Goal: Contribute content: Contribute content

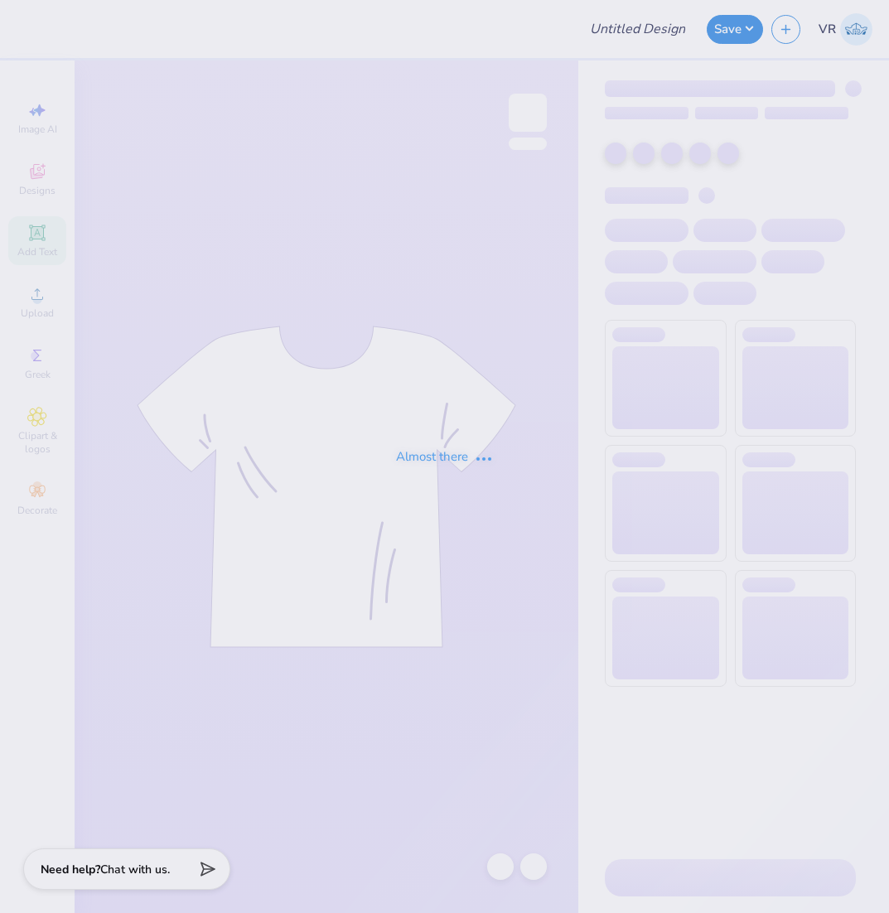
type input "Shirt"
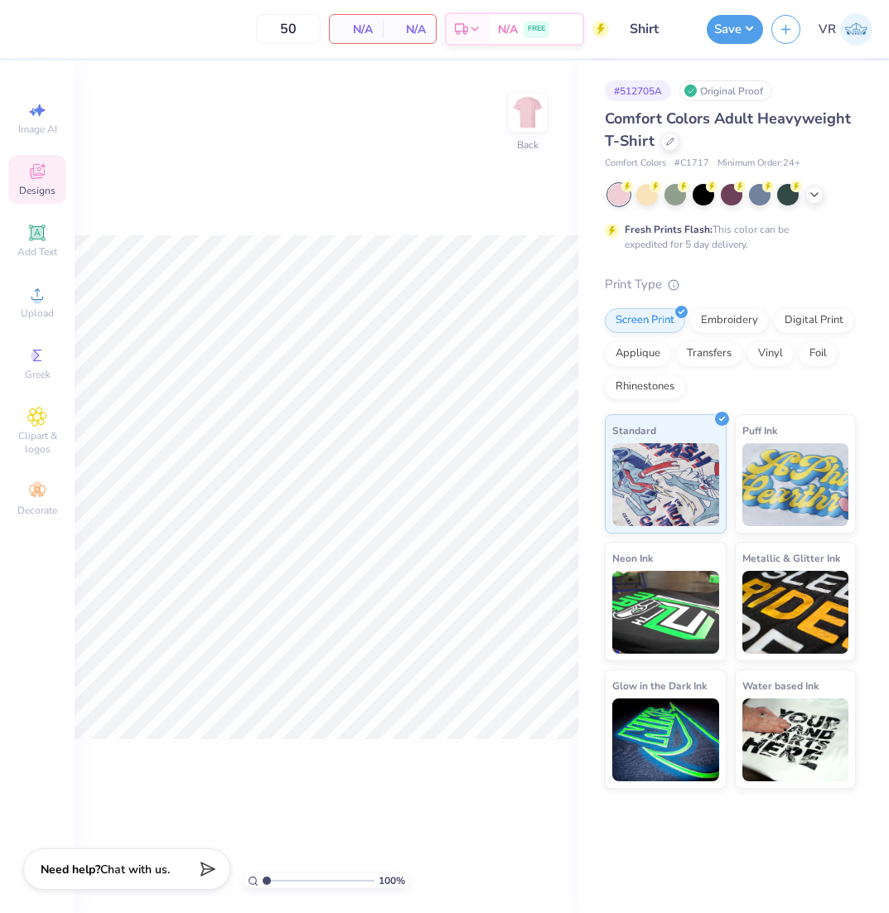
click at [36, 178] on icon at bounding box center [37, 171] width 15 height 15
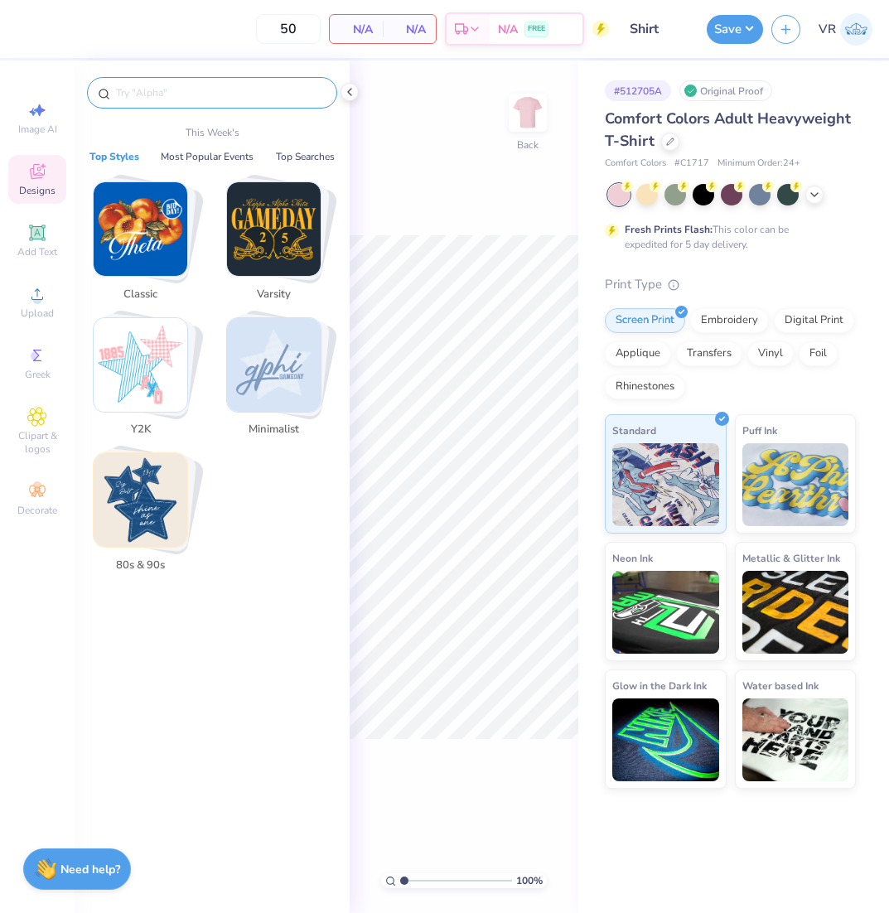
click at [200, 94] on input "text" at bounding box center [220, 92] width 212 height 17
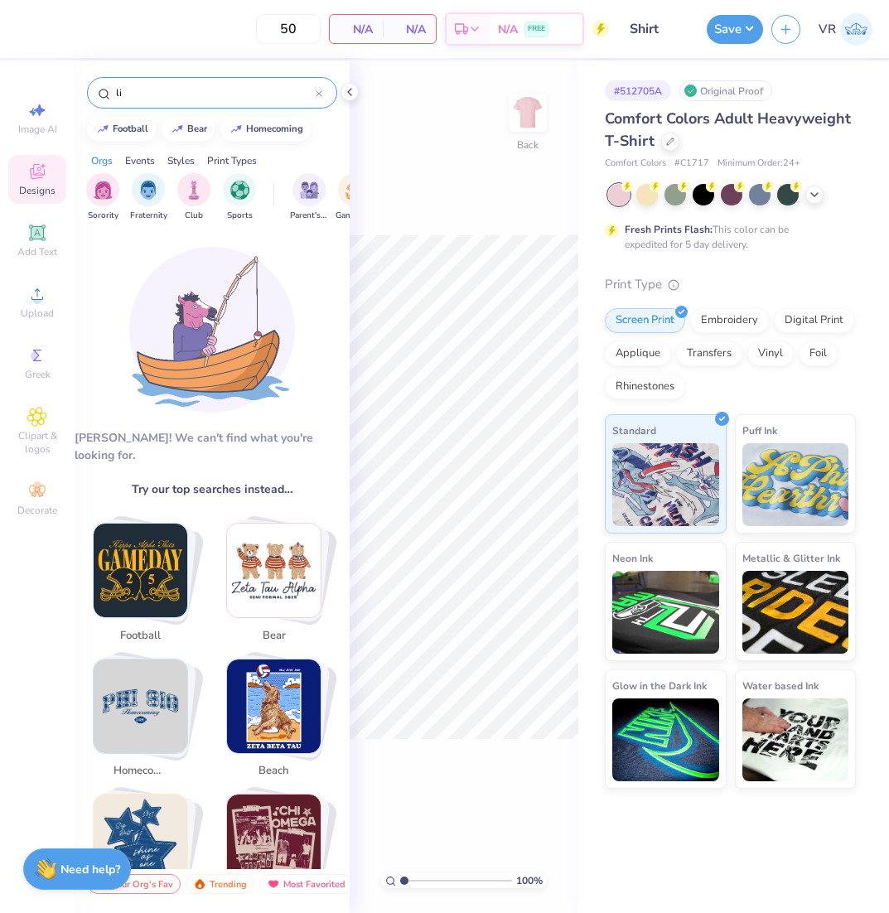
type input "l"
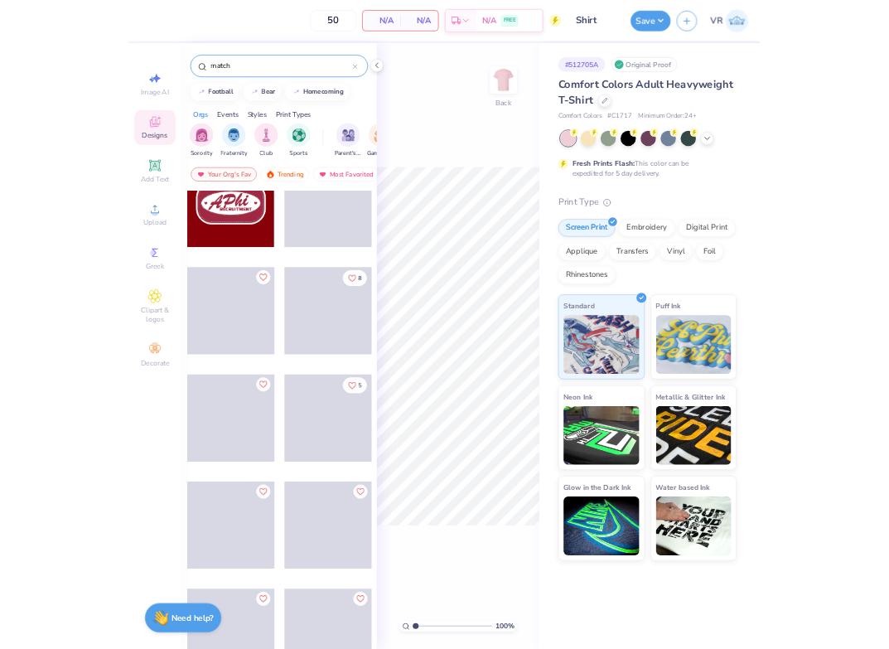
scroll to position [5937, 0]
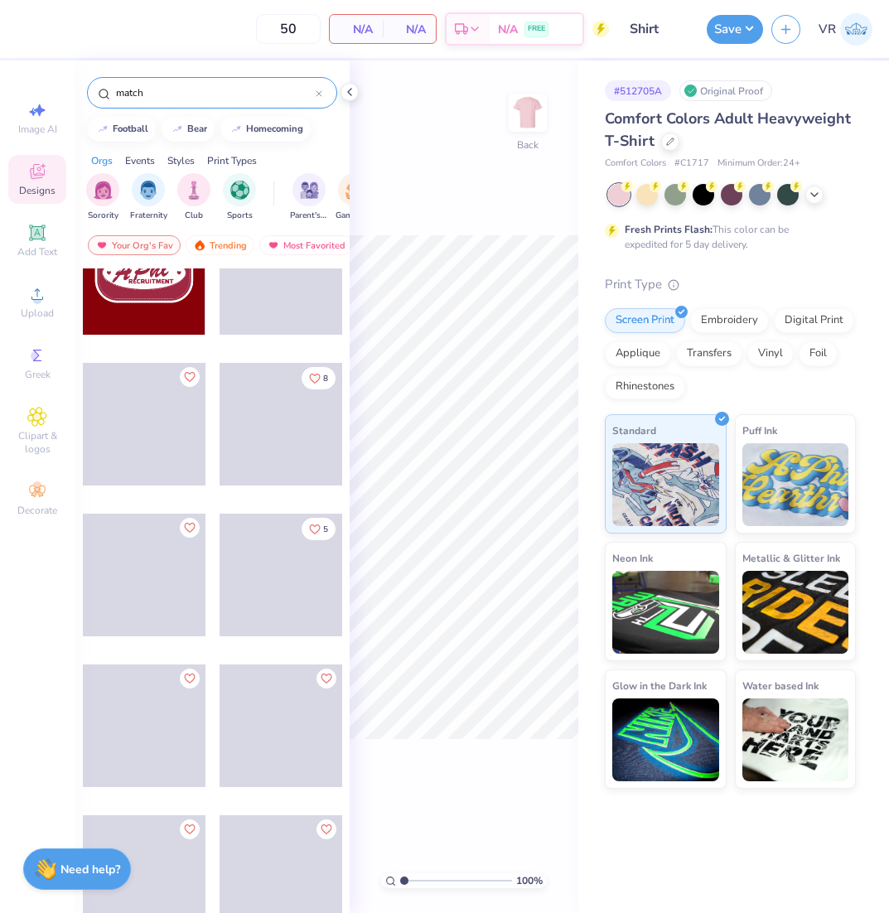
type input "match"
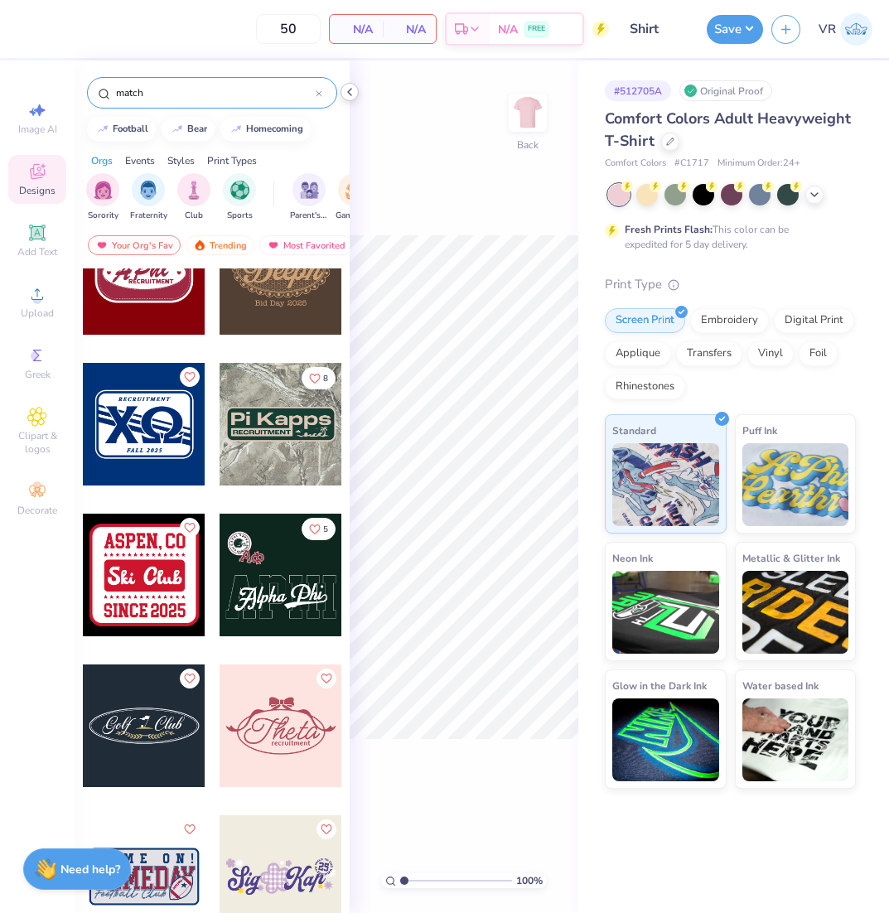
click at [344, 95] on icon at bounding box center [349, 91] width 13 height 13
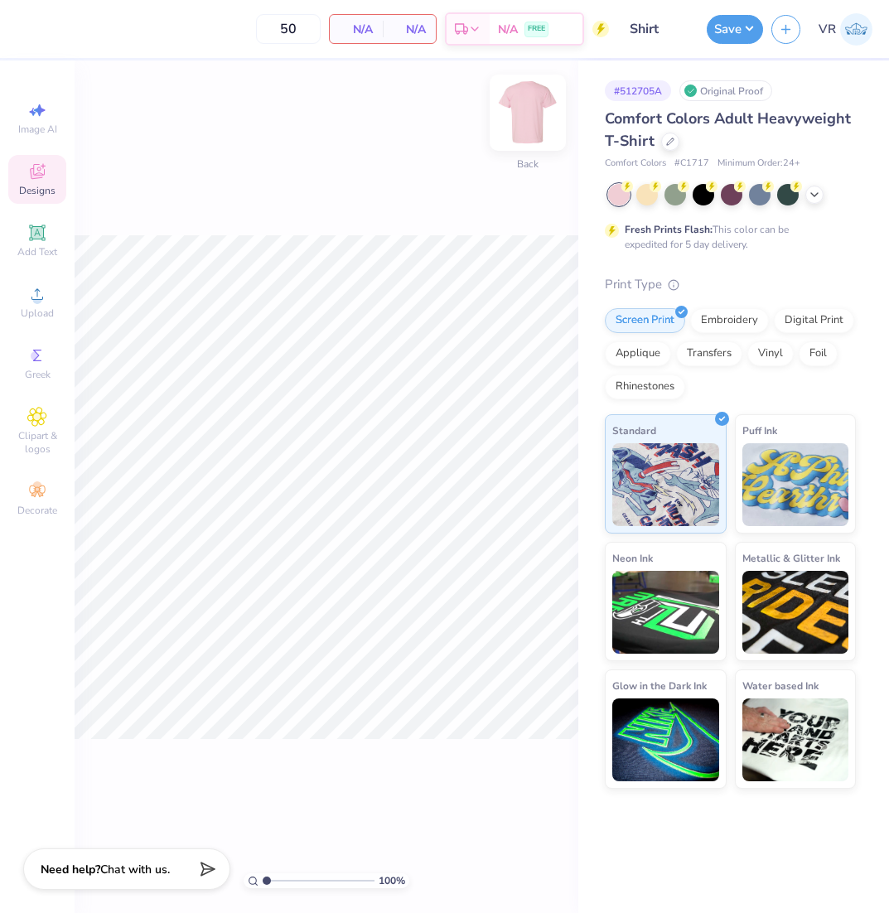
click at [532, 132] on img at bounding box center [528, 113] width 66 height 66
click at [310, 200] on div "100 % Front" at bounding box center [327, 486] width 504 height 852
drag, startPoint x: 19, startPoint y: 287, endPoint x: 27, endPoint y: 292, distance: 9.7
click at [19, 288] on div "Upload" at bounding box center [37, 301] width 58 height 49
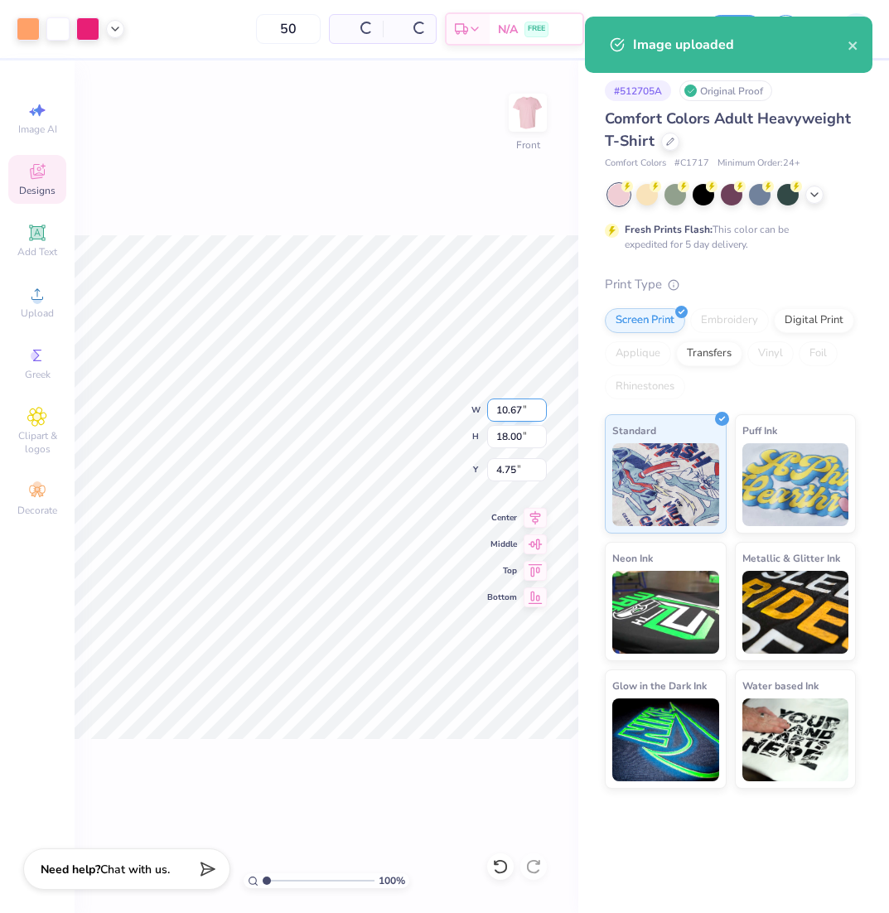
click at [519, 410] on input "10.67" at bounding box center [517, 409] width 60 height 23
type input "15"
type input "8.89"
type input "15.00"
click at [514, 471] on input "6.25" at bounding box center [517, 469] width 60 height 23
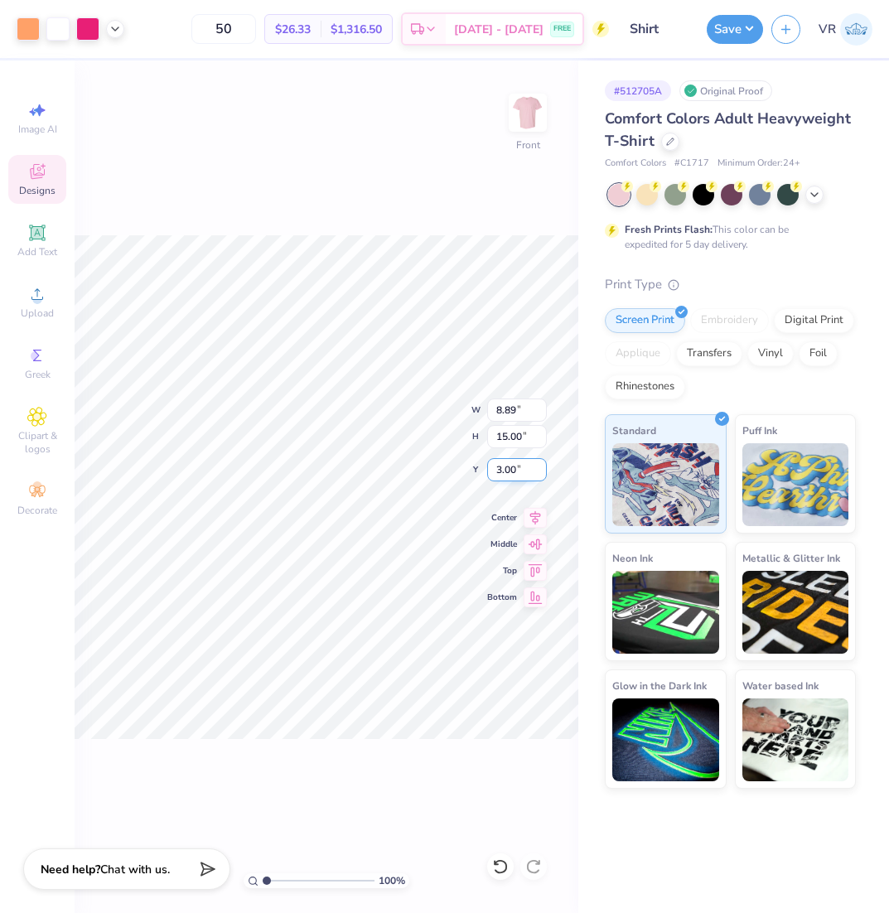
type input "3.01"
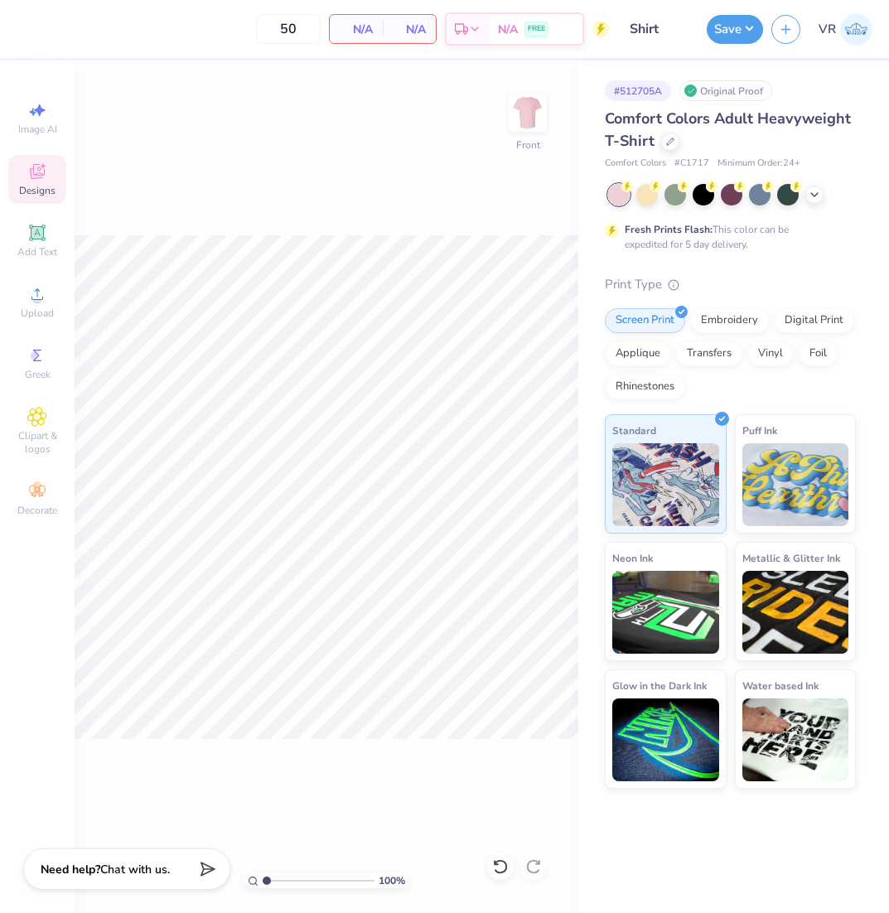
type input "matchj"
click at [501, 867] on icon at bounding box center [500, 866] width 17 height 17
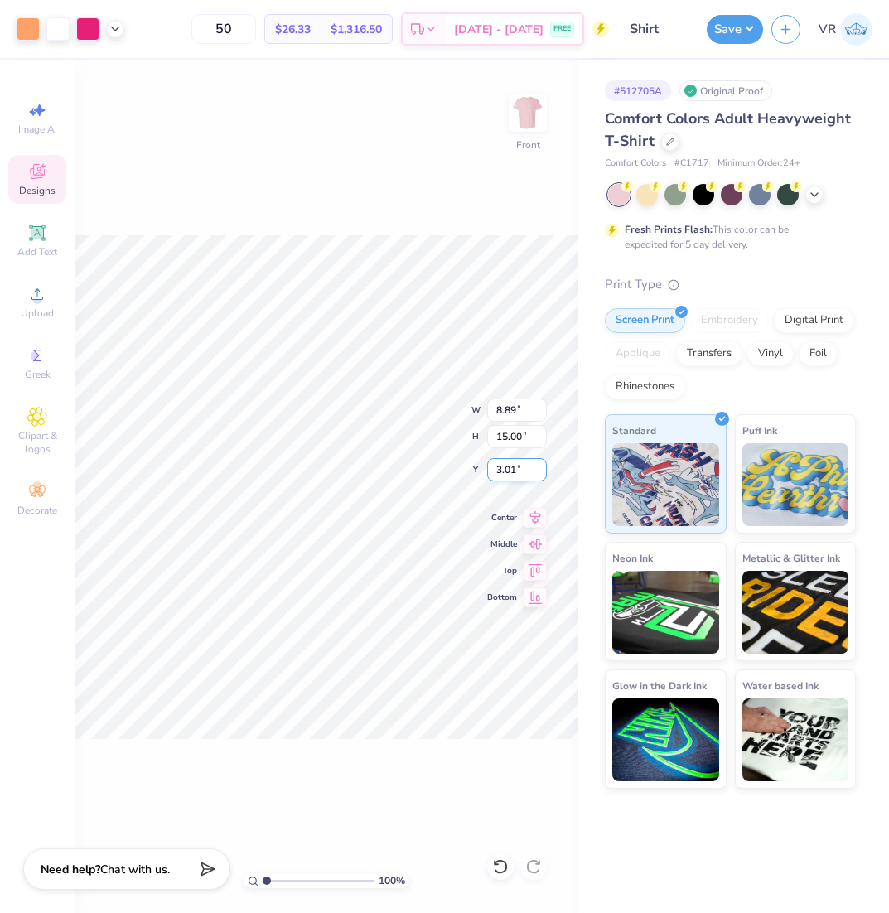
click at [514, 475] on input "3.01" at bounding box center [517, 469] width 60 height 23
type input "3.00"
click at [525, 114] on img at bounding box center [528, 113] width 66 height 66
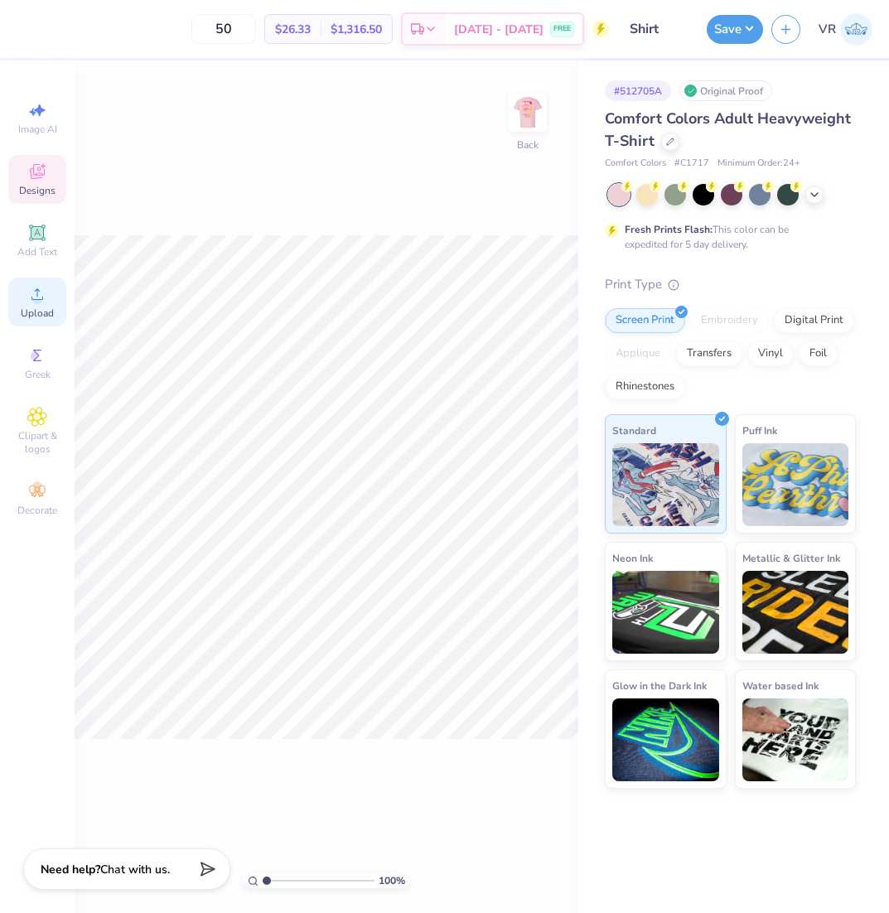
click at [27, 306] on span "Upload" at bounding box center [37, 312] width 33 height 13
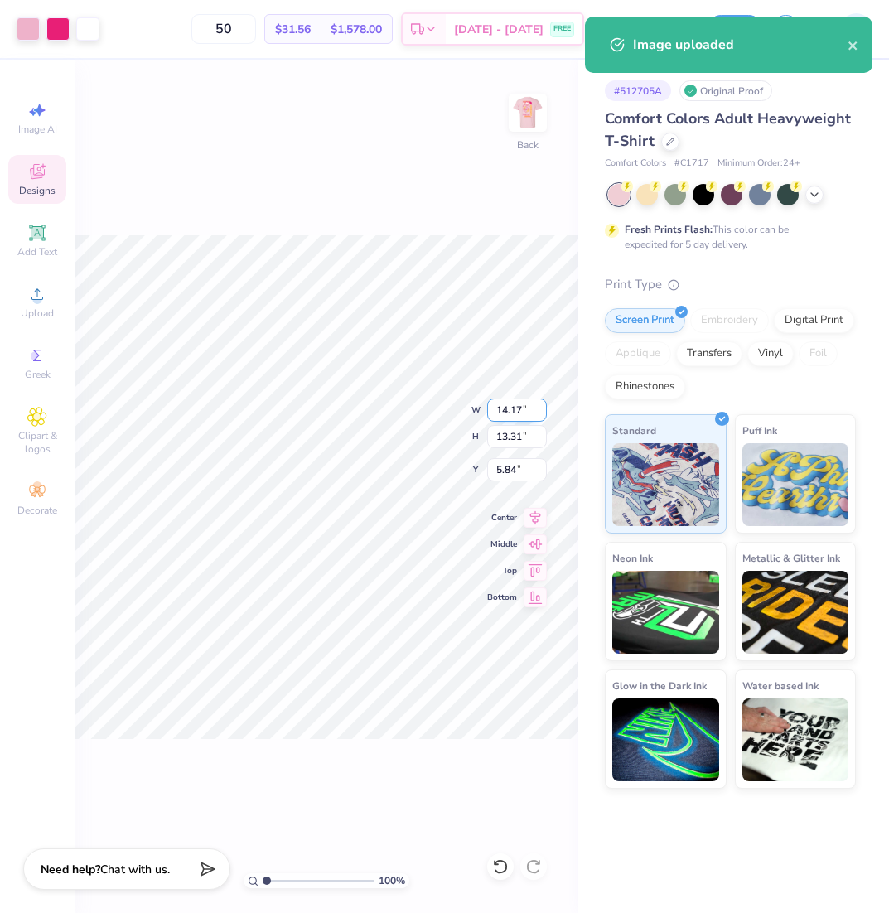
click at [513, 409] on input "14.17" at bounding box center [517, 409] width 60 height 23
type input "1"
type input "3.50"
type input "3.29"
type input "10.86"
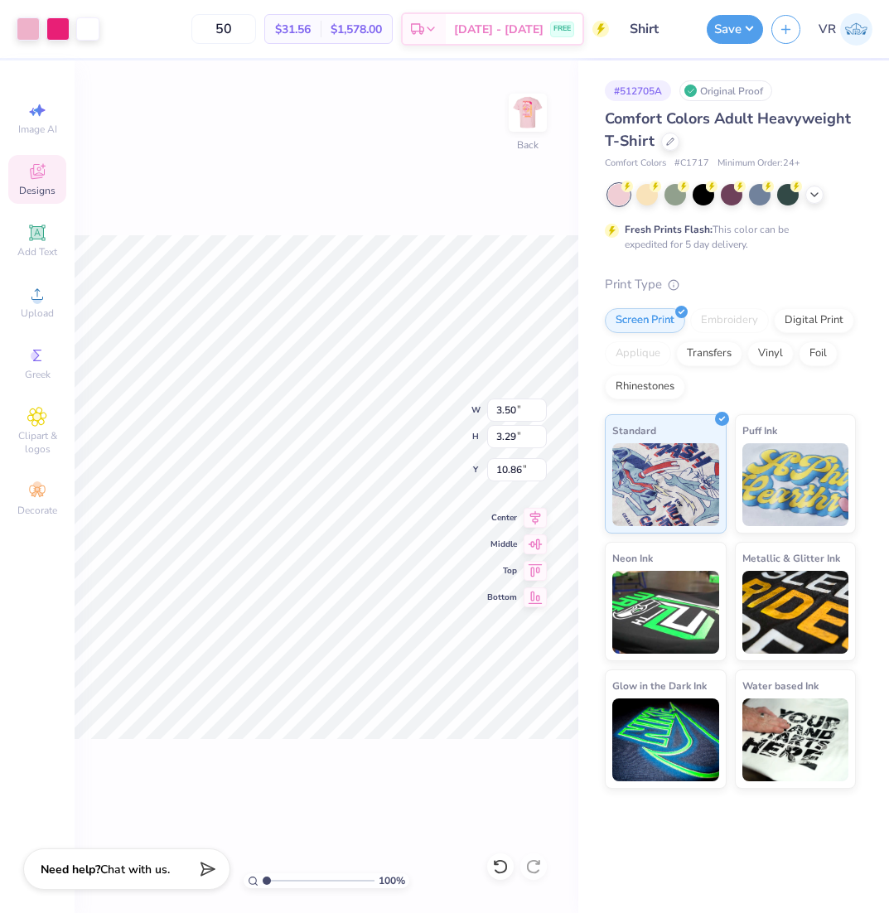
type input "3.00"
click at [2, 298] on div "Image AI Designs Add Text Upload Greek Clipart & logos Decorate" at bounding box center [37, 486] width 75 height 852
click at [45, 302] on icon at bounding box center [37, 294] width 20 height 20
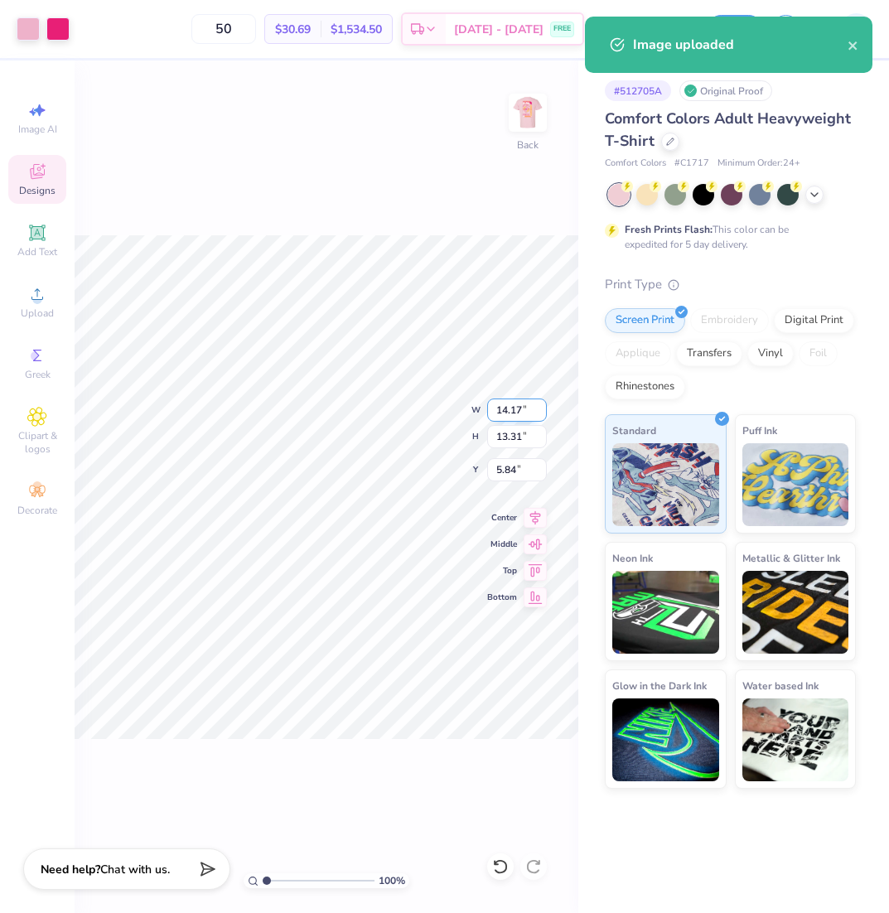
click at [516, 413] on input "14.17" at bounding box center [517, 409] width 60 height 23
type input "3.50"
type input "3.29"
type input "10.86"
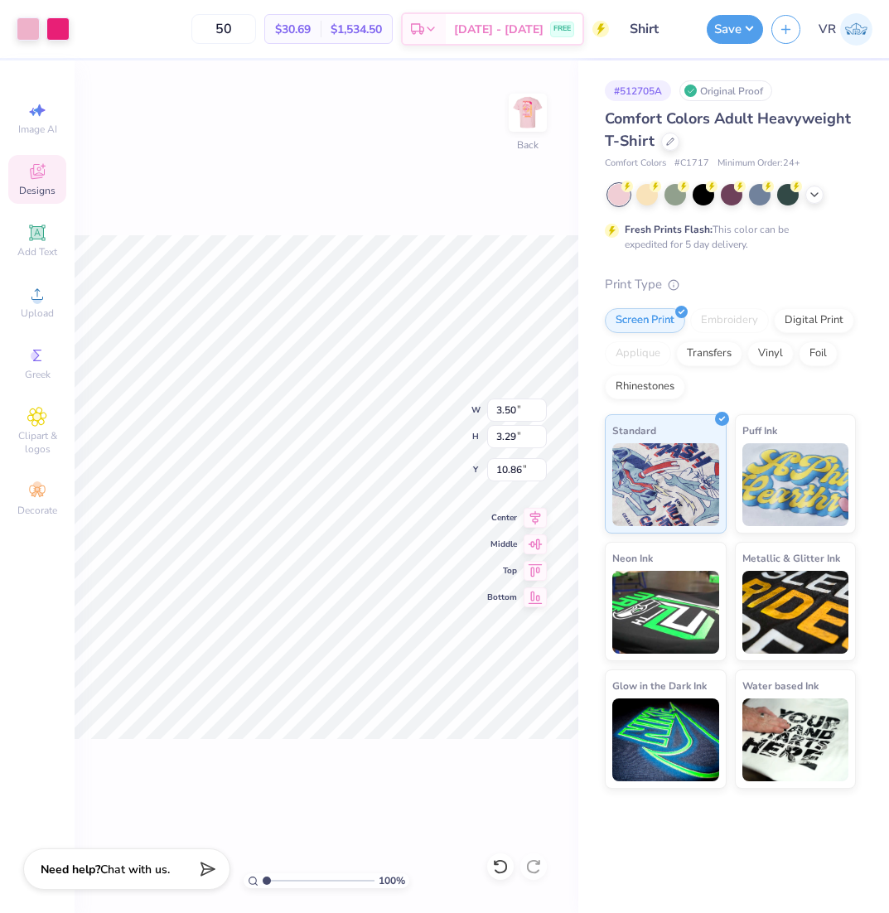
type input "3.00"
click at [728, 43] on div "Save" at bounding box center [735, 29] width 56 height 29
click at [724, 36] on button "Save" at bounding box center [735, 26] width 56 height 29
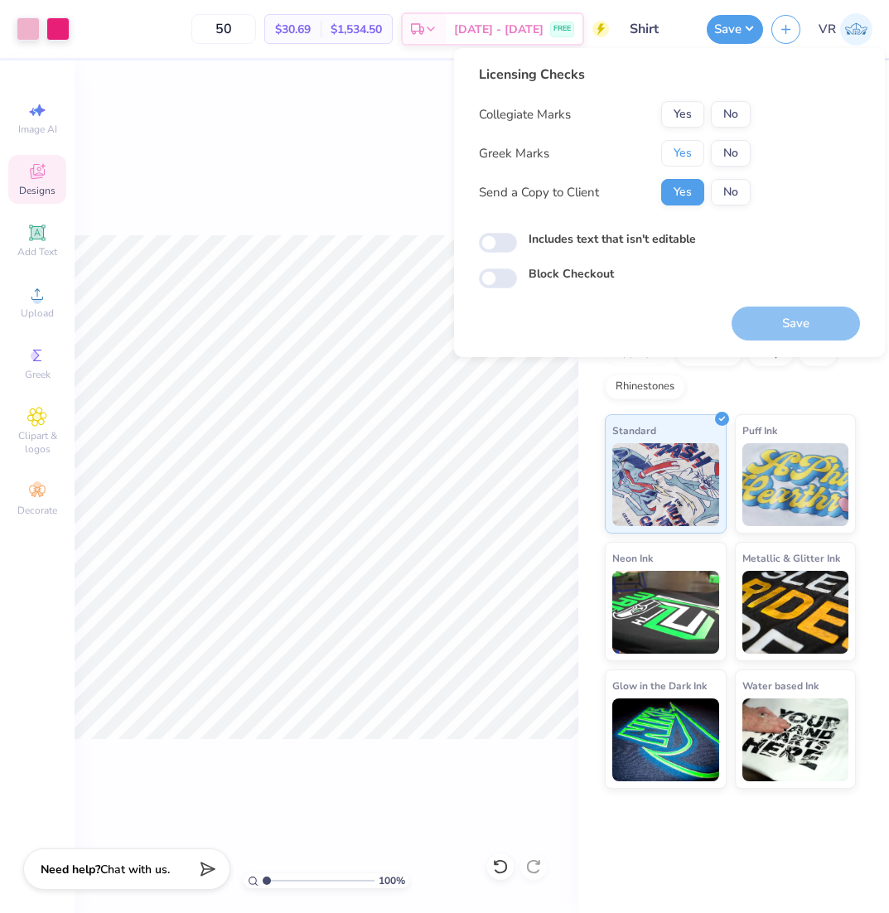
drag, startPoint x: 687, startPoint y: 160, endPoint x: 714, endPoint y: 128, distance: 41.7
click at [688, 154] on button "Yes" at bounding box center [682, 153] width 43 height 27
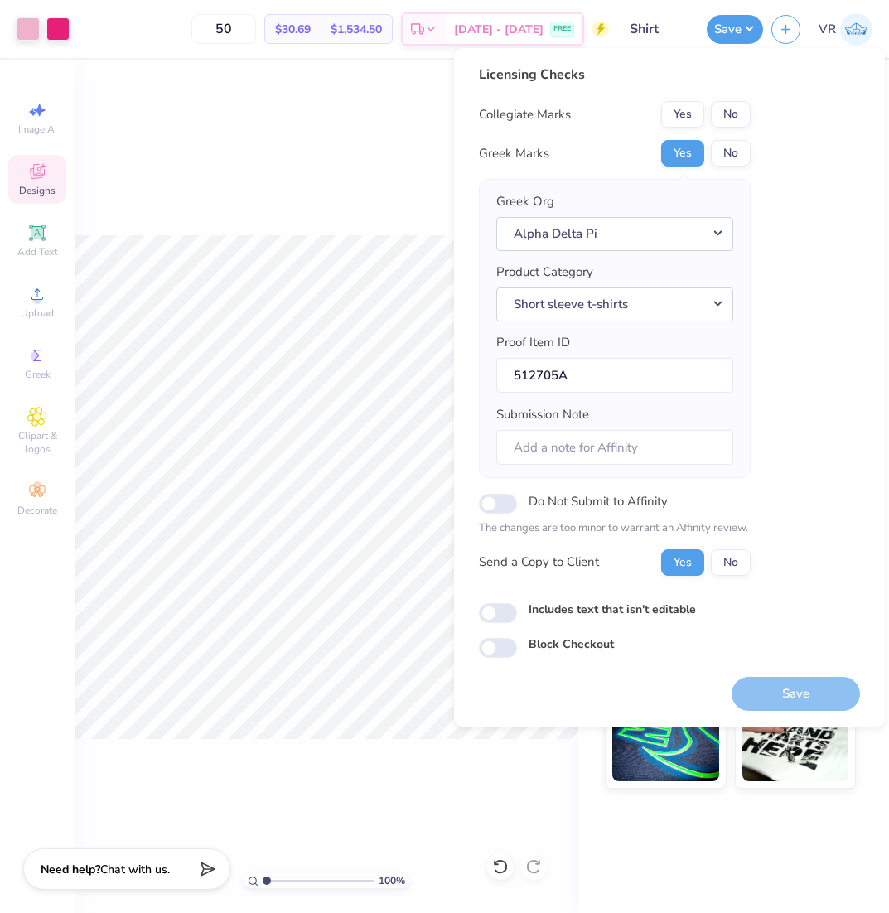
click at [729, 113] on button "No" at bounding box center [731, 114] width 40 height 27
click at [582, 449] on input "Submission Note" at bounding box center [614, 448] width 237 height 36
type input "Perfect Match, Gamma Chi chapter"
click at [771, 695] on button "Save" at bounding box center [795, 694] width 128 height 34
